Goal: Information Seeking & Learning: Learn about a topic

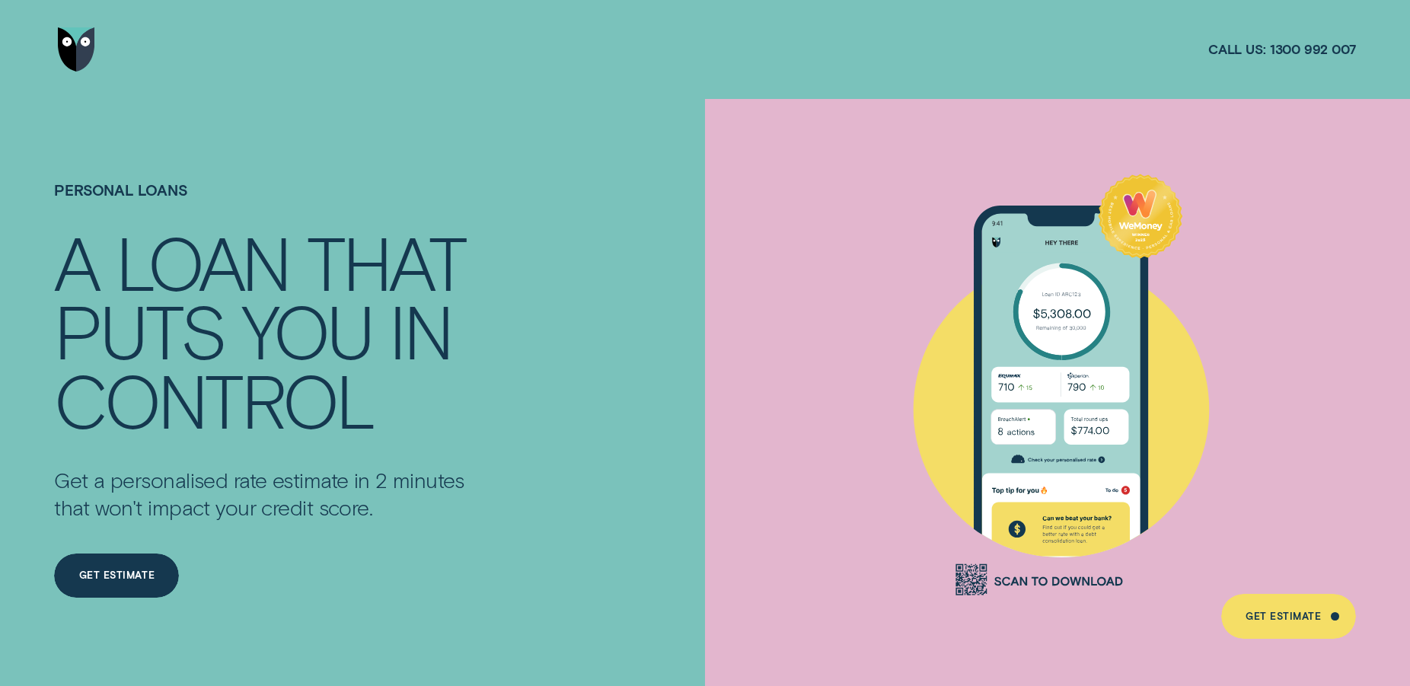
drag, startPoint x: 560, startPoint y: 188, endPoint x: 1069, endPoint y: 176, distance: 509.5
click at [584, 189] on div "Personal Loans A LOAN THAT PUTS YOU IN CONTROL Get a personalised rate estimate…" at bounding box center [328, 420] width 565 height 643
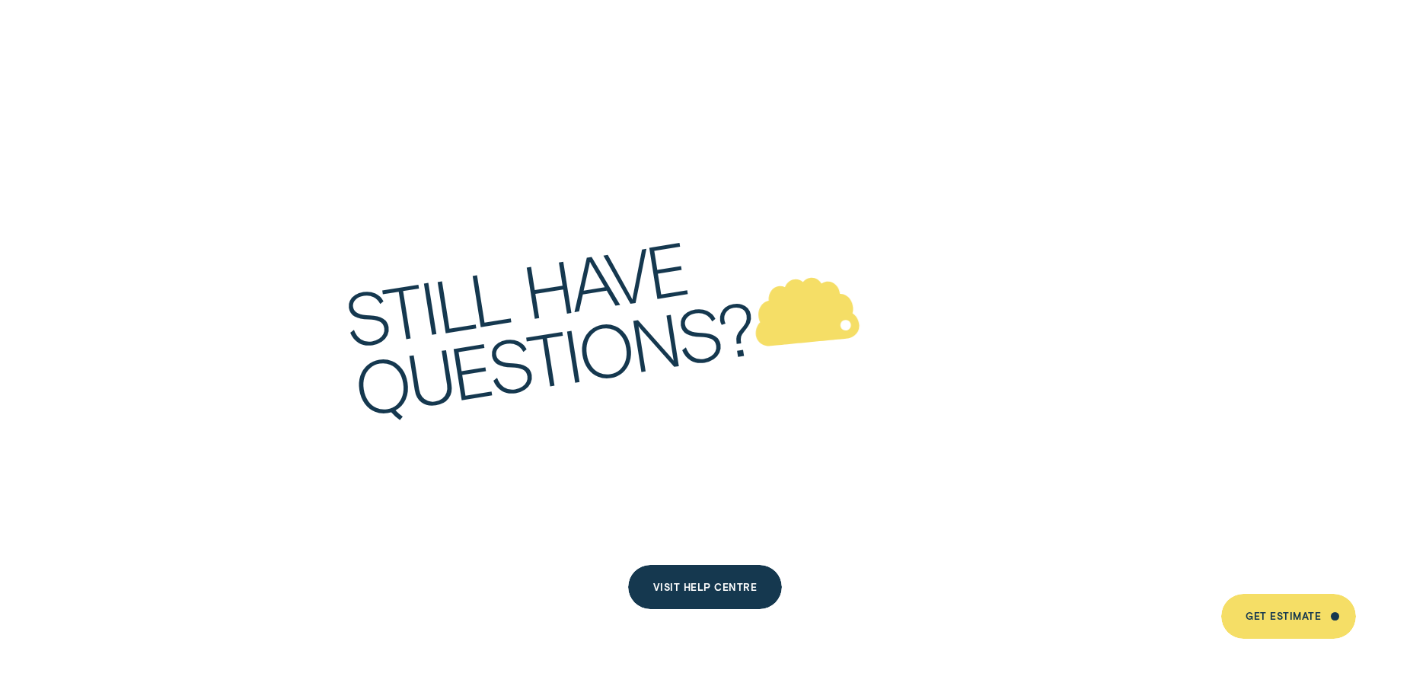
scroll to position [8242, 0]
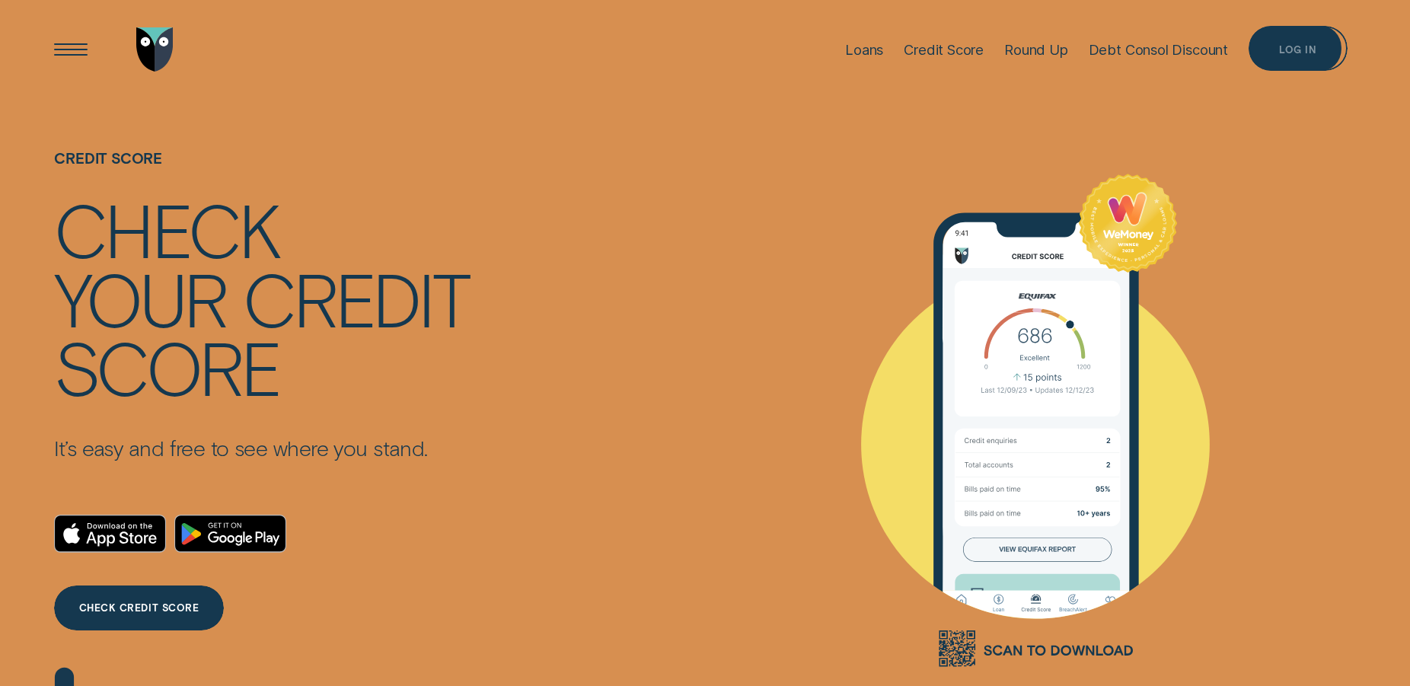
click at [1318, 43] on div "Log in" at bounding box center [1298, 48] width 99 height 44
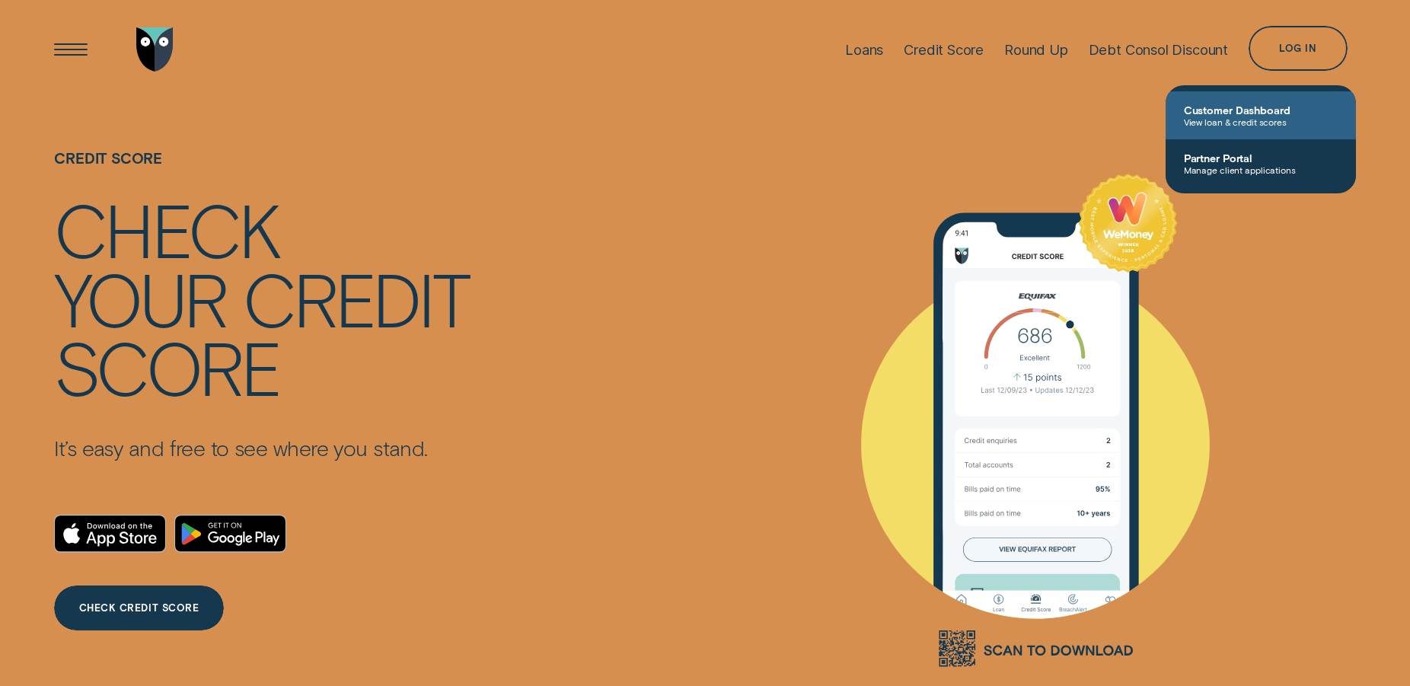
click at [1231, 126] on span "View loan & credit scores" at bounding box center [1261, 121] width 154 height 11
